Goal: Use online tool/utility: Use online tool/utility

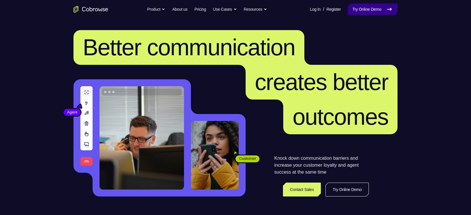
click at [374, 10] on icon at bounding box center [389, 9] width 7 height 7
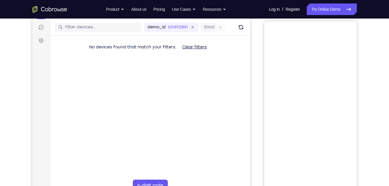
scroll to position [31, 0]
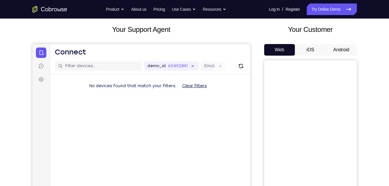
click at [335, 44] on button "Android" at bounding box center [340, 50] width 31 height 12
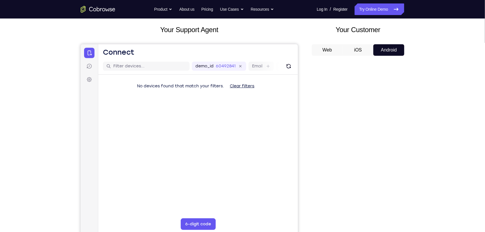
drag, startPoint x: 382, startPoint y: 0, endPoint x: 305, endPoint y: 30, distance: 83.1
click at [305, 30] on div "Your Support Agent Your Customer Web iOS Android" at bounding box center [243, 132] width 324 height 214
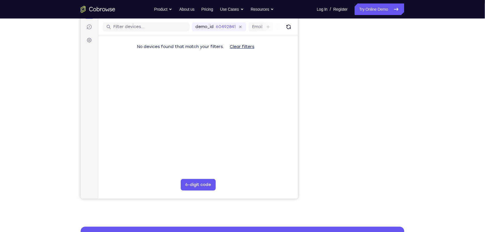
scroll to position [71, 0]
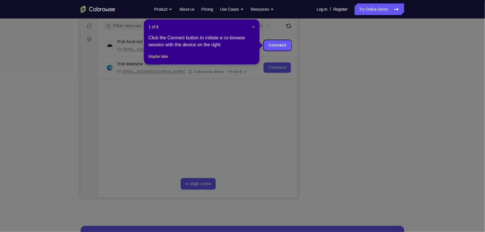
click at [360, 185] on icon at bounding box center [245, 116] width 491 height 232
click at [252, 25] on header "1 of 8 ×" at bounding box center [202, 27] width 106 height 6
click at [254, 28] on span "×" at bounding box center [254, 27] width 2 height 5
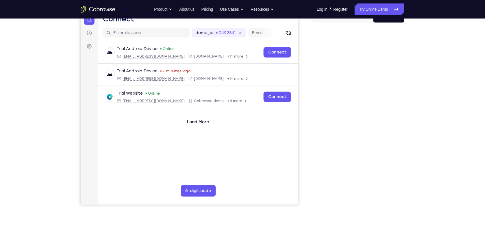
scroll to position [45, 0]
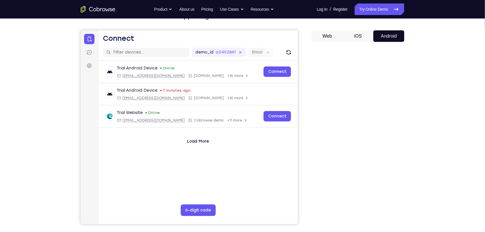
click at [356, 34] on button "iOS" at bounding box center [358, 36] width 31 height 12
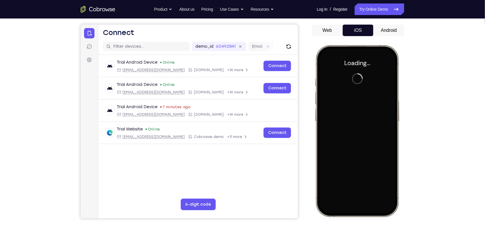
scroll to position [0, 0]
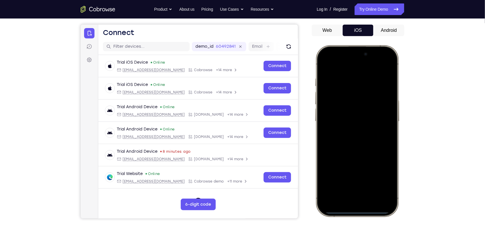
click at [356, 127] on div at bounding box center [357, 130] width 76 height 165
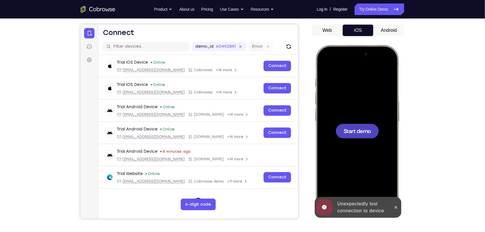
click at [353, 136] on div at bounding box center [357, 131] width 43 height 14
click at [364, 131] on span "Start demo" at bounding box center [357, 130] width 27 height 5
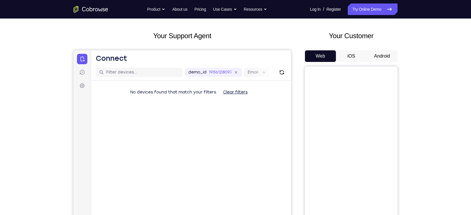
click at [354, 56] on button "iOS" at bounding box center [351, 56] width 31 height 12
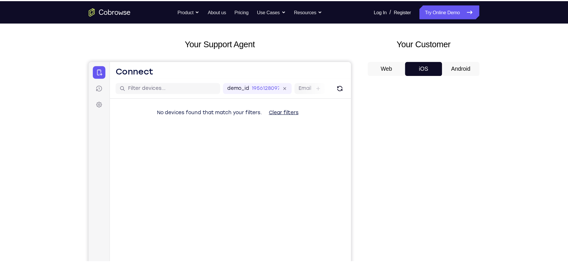
scroll to position [25, 0]
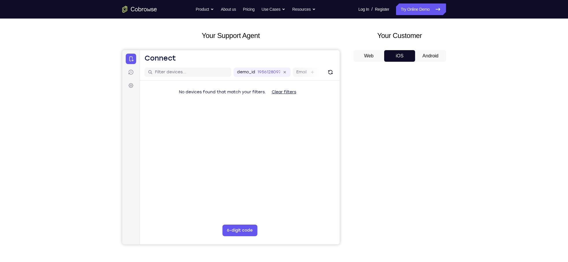
drag, startPoint x: 476, startPoint y: 0, endPoint x: 341, endPoint y: 35, distance: 139.6
click at [341, 35] on div "Your Support Agent Your Customer Web iOS Android" at bounding box center [284, 137] width 324 height 214
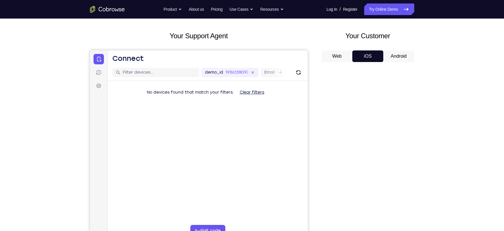
drag, startPoint x: 550, startPoint y: 0, endPoint x: 318, endPoint y: 26, distance: 233.5
click at [318, 26] on div "Your Support Agent Your Customer Web iOS Android Next Steps We’d be happy to gi…" at bounding box center [252, 185] width 370 height 382
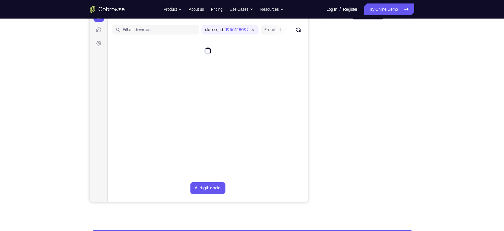
scroll to position [66, 0]
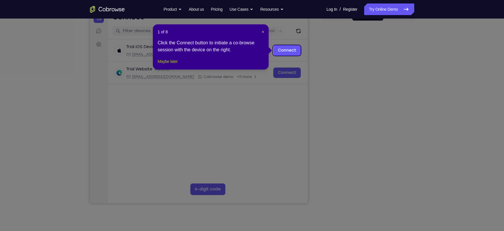
click at [175, 65] on button "Maybe later" at bounding box center [167, 61] width 20 height 7
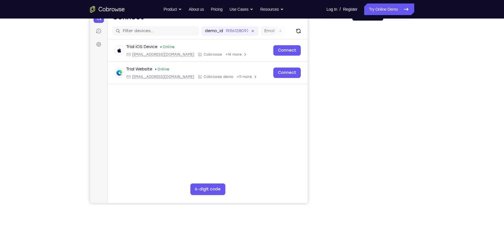
click at [242, 100] on div "Trial iOS Device Online [EMAIL_ADDRESS][DOMAIN_NAME] Cobrowse +14 more [EMAIL_A…" at bounding box center [207, 75] width 200 height 72
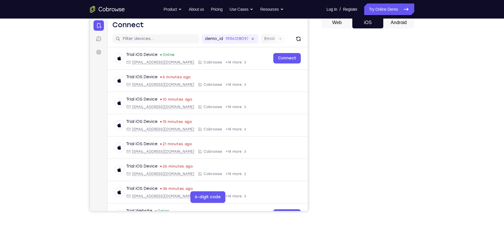
scroll to position [47, 0]
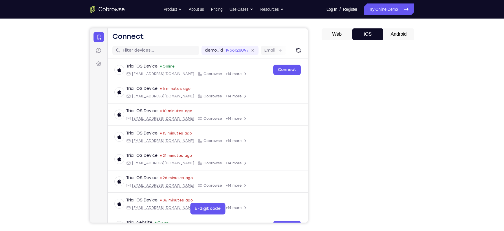
click at [396, 34] on button "Android" at bounding box center [398, 34] width 31 height 12
click at [364, 34] on button "iOS" at bounding box center [367, 34] width 31 height 12
click at [389, 34] on button "Android" at bounding box center [398, 34] width 31 height 12
click at [369, 34] on button "iOS" at bounding box center [367, 34] width 31 height 12
